Goal: Information Seeking & Learning: Understand process/instructions

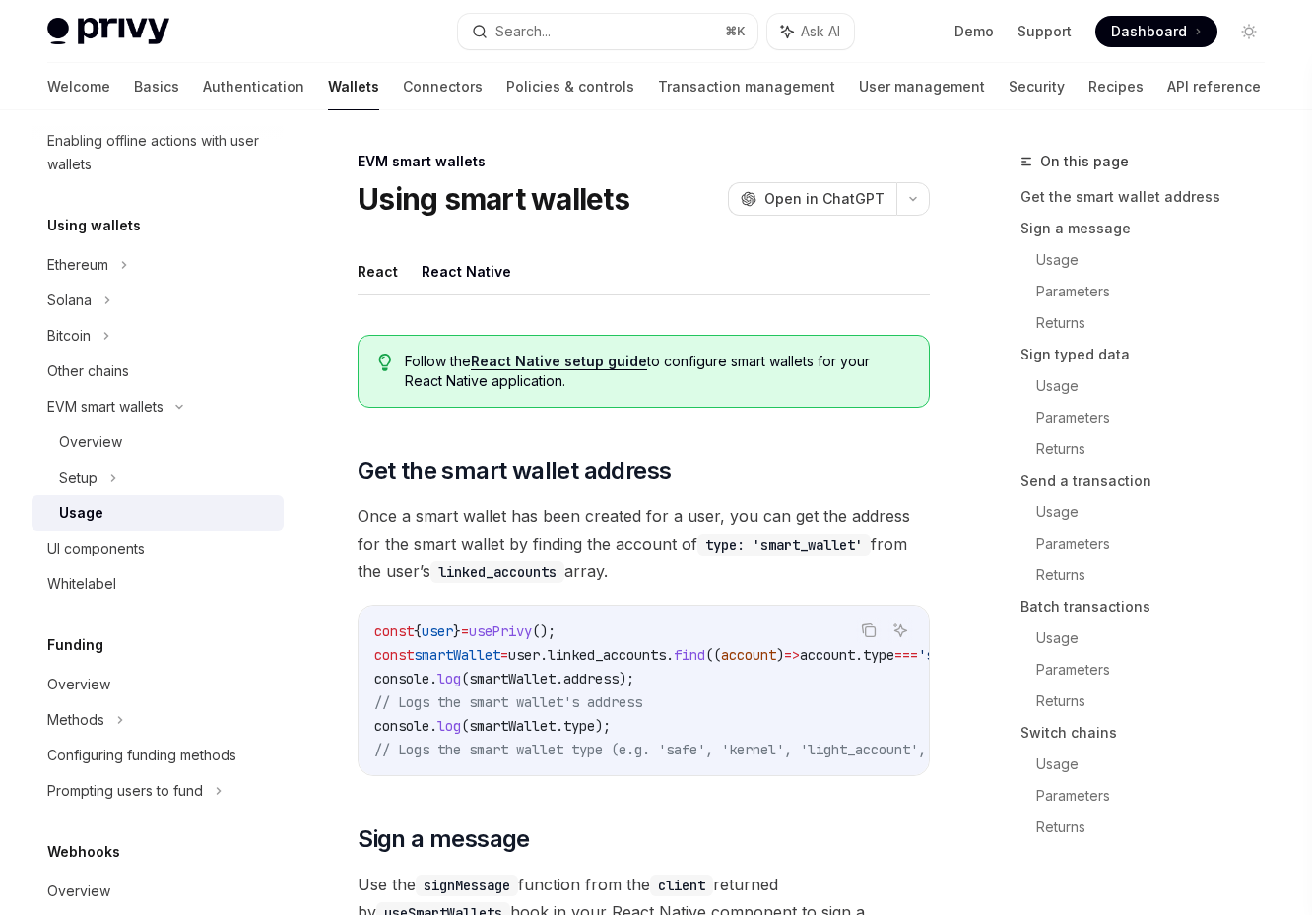
click at [612, 363] on link "React Native setup guide" at bounding box center [559, 362] width 176 height 18
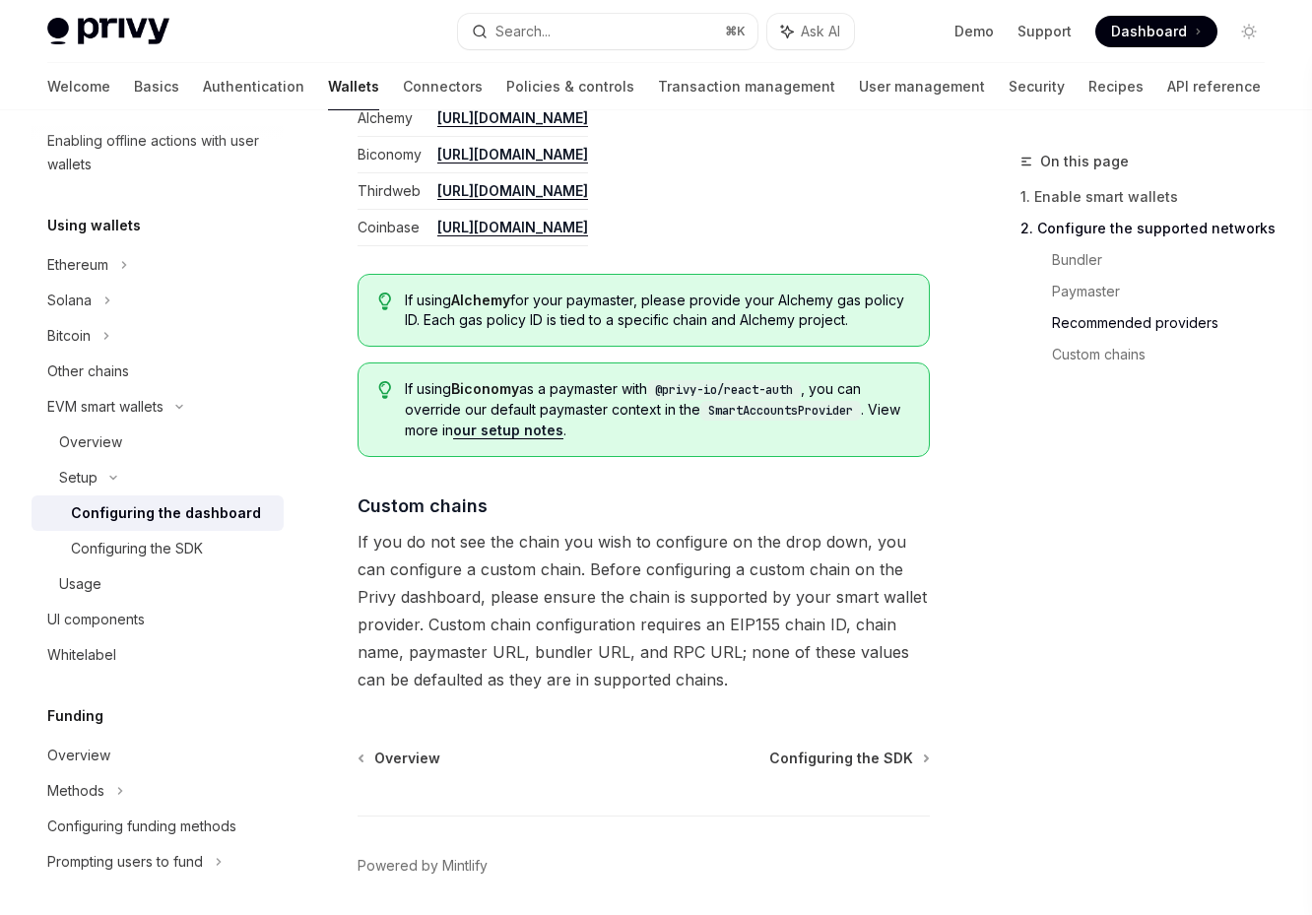
scroll to position [2472, 0]
click at [187, 551] on div "Configuring the SDK" at bounding box center [137, 549] width 132 height 24
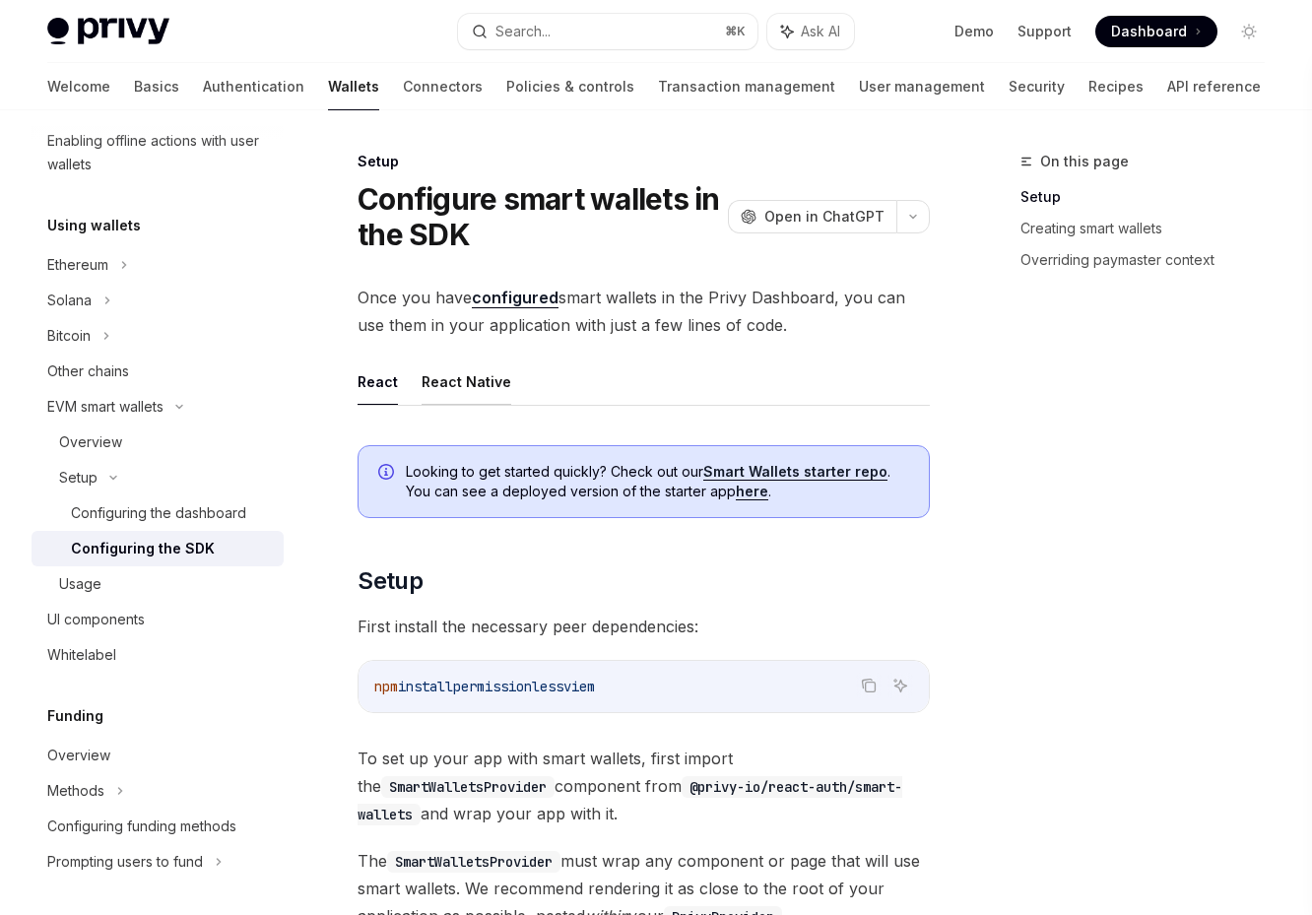
click at [472, 389] on button "React Native" at bounding box center [466, 381] width 90 height 46
type textarea "*"
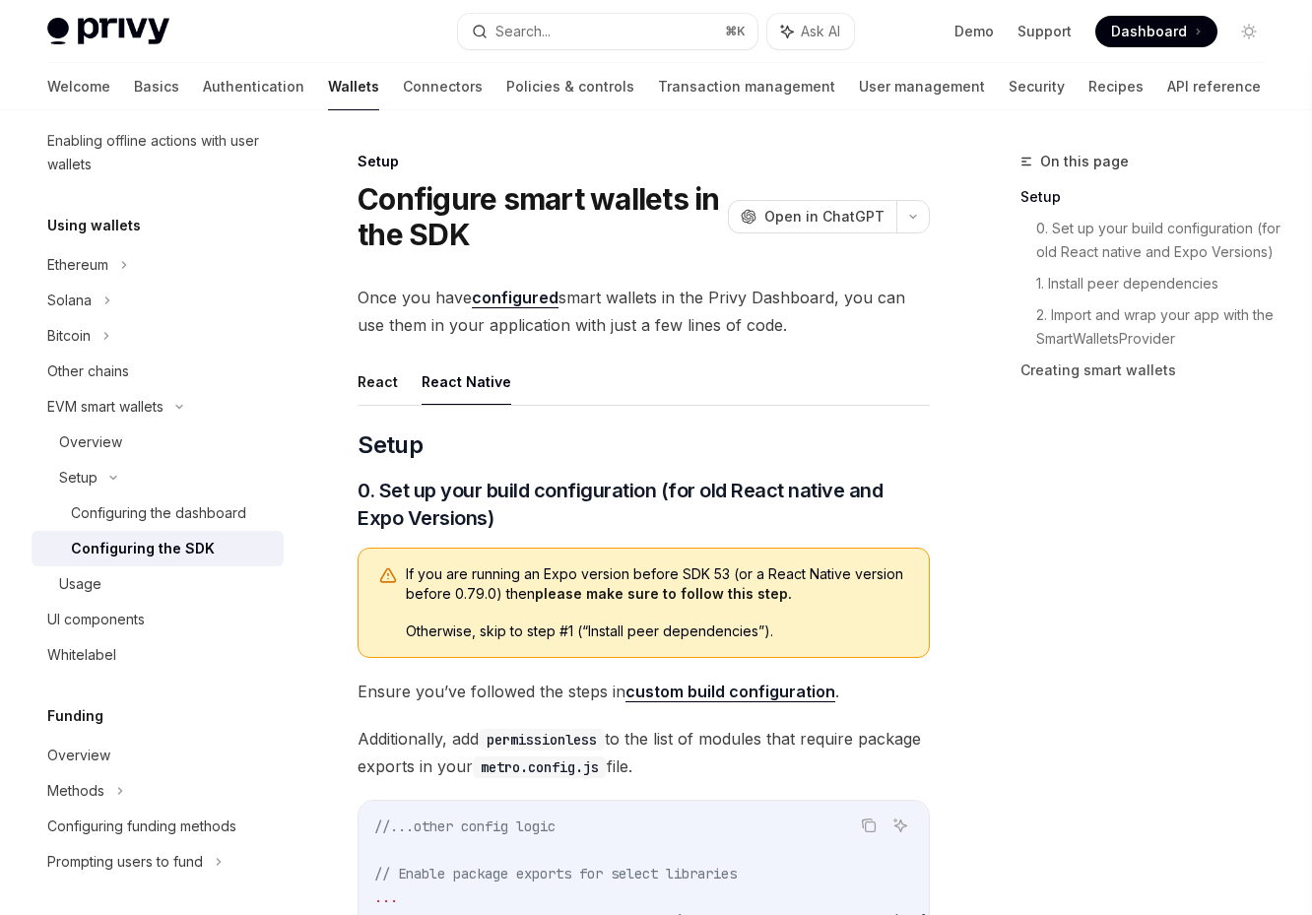
click at [1152, 37] on span "Dashboard" at bounding box center [1149, 32] width 76 height 20
